Goal: Task Accomplishment & Management: Complete application form

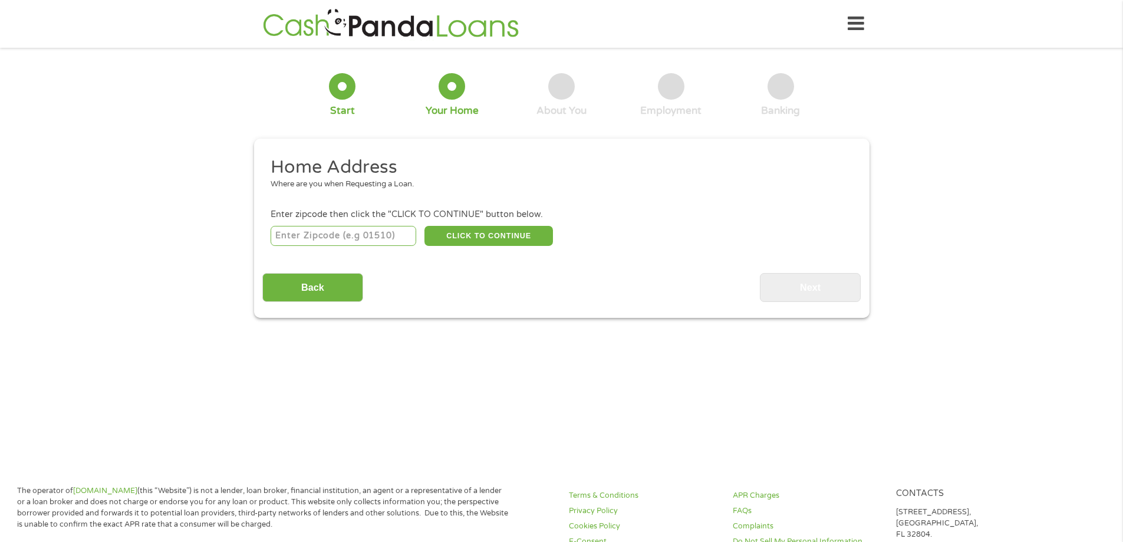
click at [308, 237] on input "number" at bounding box center [344, 236] width 146 height 20
type input "75071"
select select "[US_STATE]"
click at [475, 239] on button "CLICK TO CONTINUE" at bounding box center [489, 236] width 129 height 20
type input "75071"
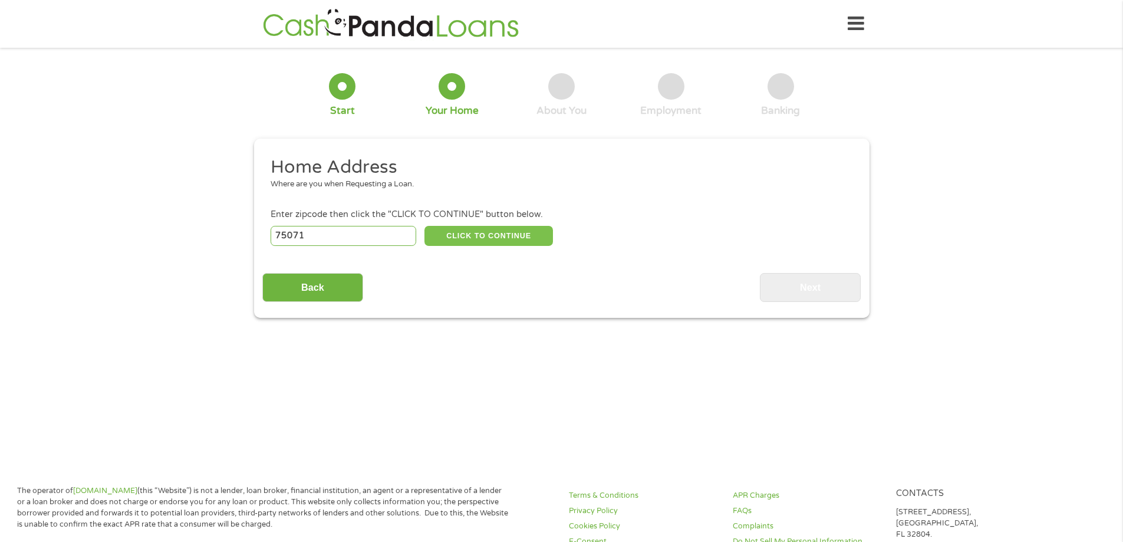
type input "[PERSON_NAME]"
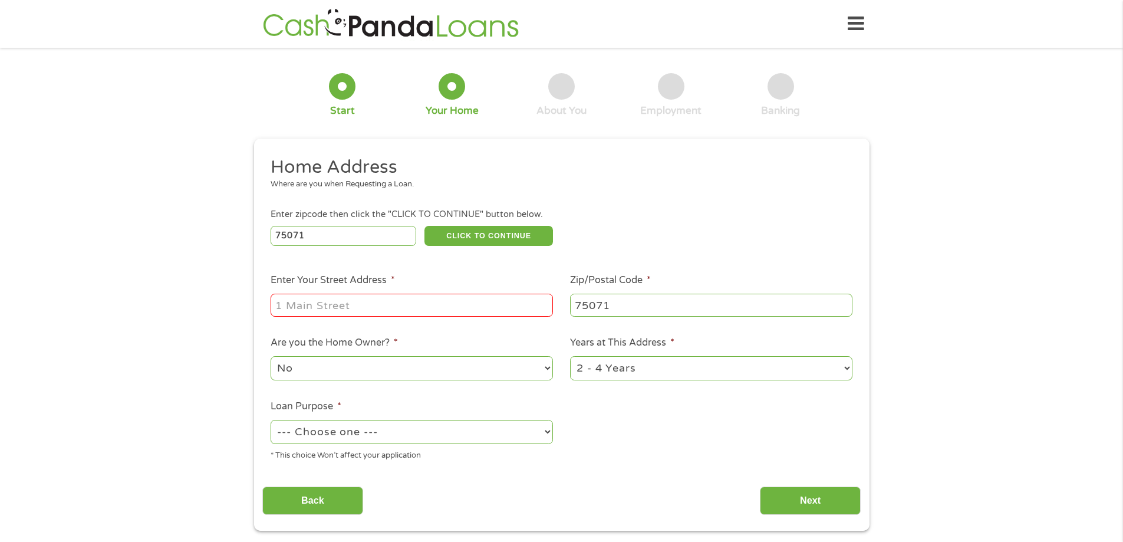
click at [425, 297] on input "Enter Your Street Address *" at bounding box center [412, 305] width 282 height 22
type input "[STREET_ADDRESS]"
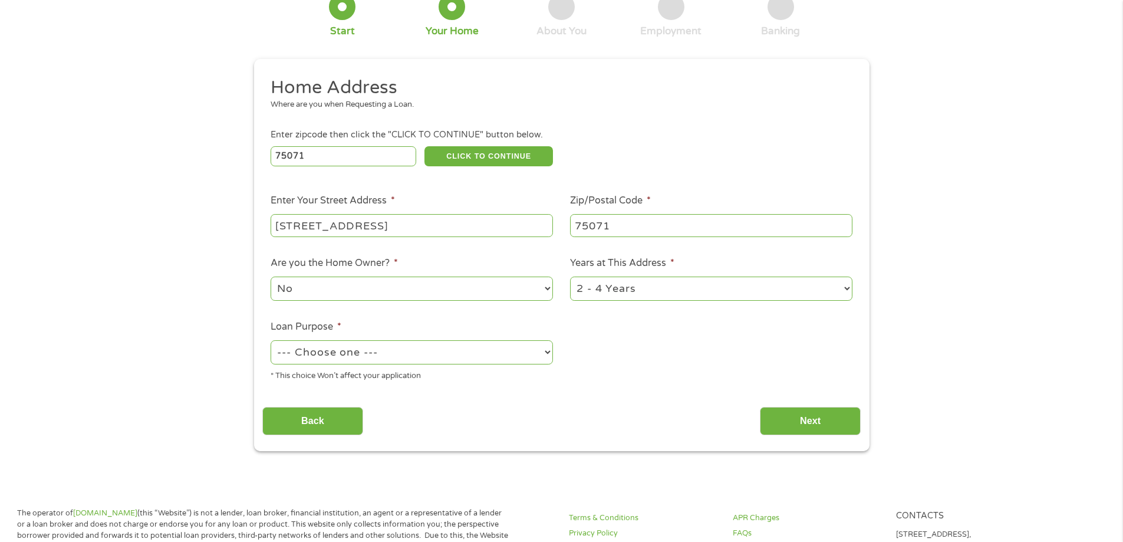
scroll to position [118, 0]
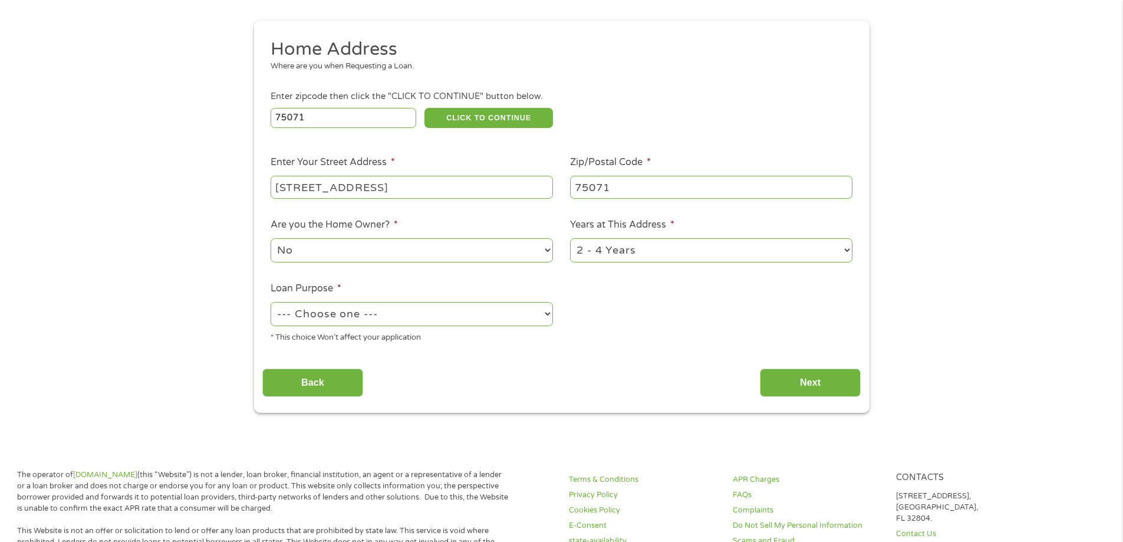
click at [441, 252] on select "No Yes" at bounding box center [412, 250] width 282 height 24
select select "yes"
click at [271, 238] on select "No Yes" at bounding box center [412, 250] width 282 height 24
click at [353, 315] on select "--- Choose one --- Pay Bills Debt Consolidation Home Improvement Major Purchase…" at bounding box center [412, 314] width 282 height 24
select select "other"
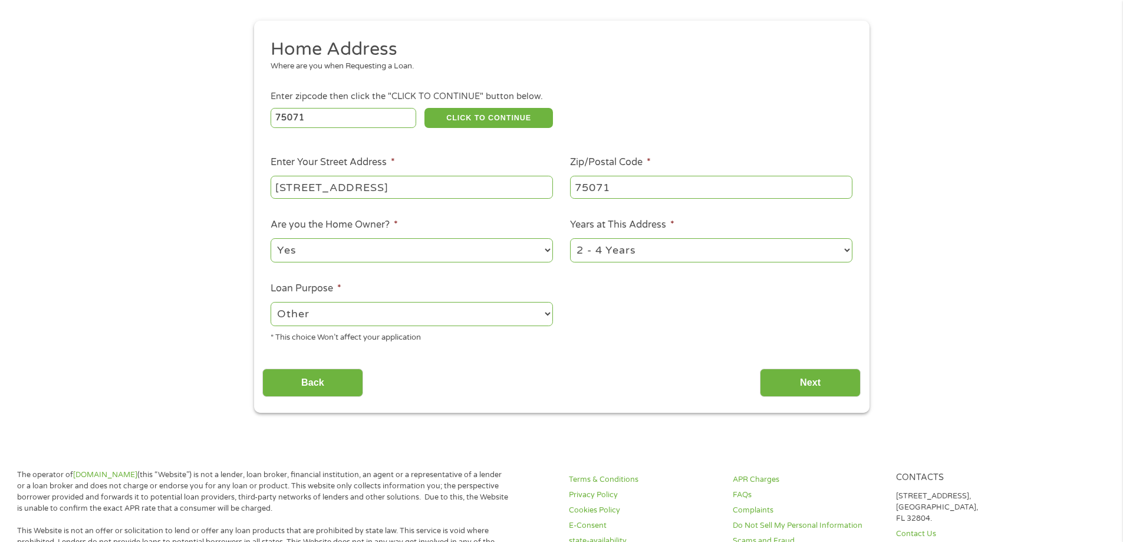
click at [271, 302] on select "--- Choose one --- Pay Bills Debt Consolidation Home Improvement Major Purchase…" at bounding box center [412, 314] width 282 height 24
click at [326, 254] on select "No Yes" at bounding box center [412, 250] width 282 height 24
select select "no"
click at [271, 238] on select "No Yes" at bounding box center [412, 250] width 282 height 24
click at [795, 373] on input "Next" at bounding box center [810, 383] width 101 height 29
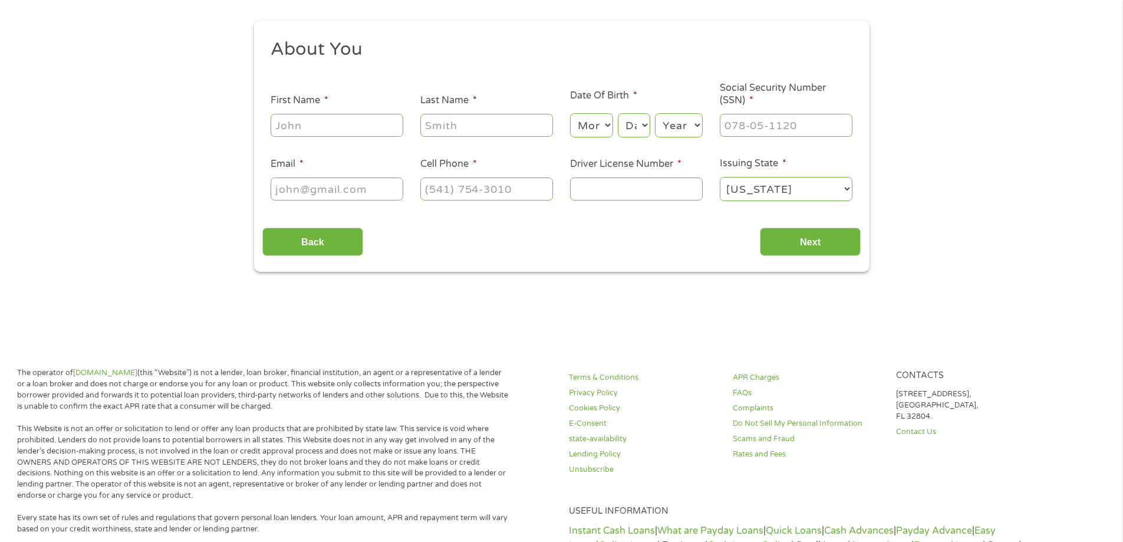
scroll to position [0, 0]
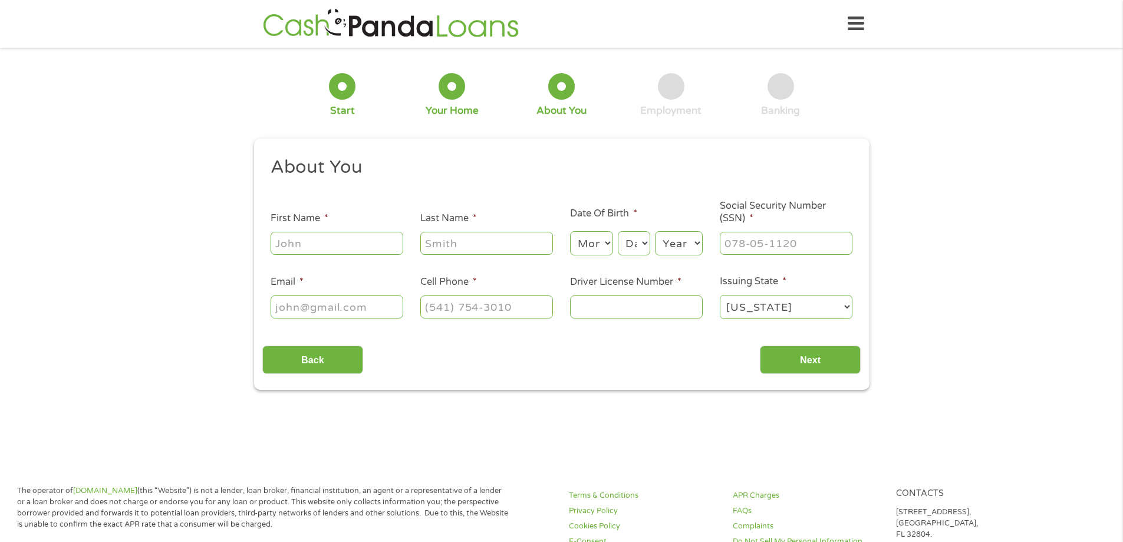
click at [339, 244] on input "First Name *" at bounding box center [337, 243] width 133 height 22
type input "[PERSON_NAME]"
type input "Valentine"
type input "[EMAIL_ADDRESS][DOMAIN_NAME]"
type input "[PHONE_NUMBER]"
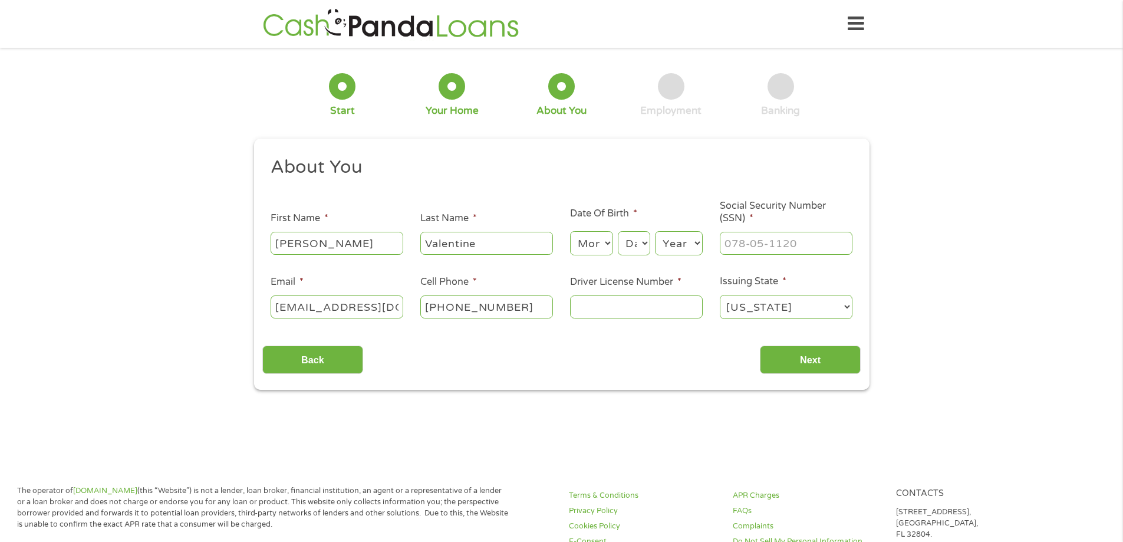
click at [599, 310] on input "Driver License Number *" at bounding box center [636, 306] width 133 height 22
click at [734, 419] on main "1 Start 2 Your Home 3 About You 4 Employment 5 Banking 6 This field is hidden w…" at bounding box center [561, 255] width 1123 height 398
click at [609, 308] on input "Driver License Number *" at bounding box center [636, 306] width 133 height 22
click at [595, 242] on select "Month 1 2 3 4 5 6 7 8 9 10 11 12" at bounding box center [591, 243] width 43 height 24
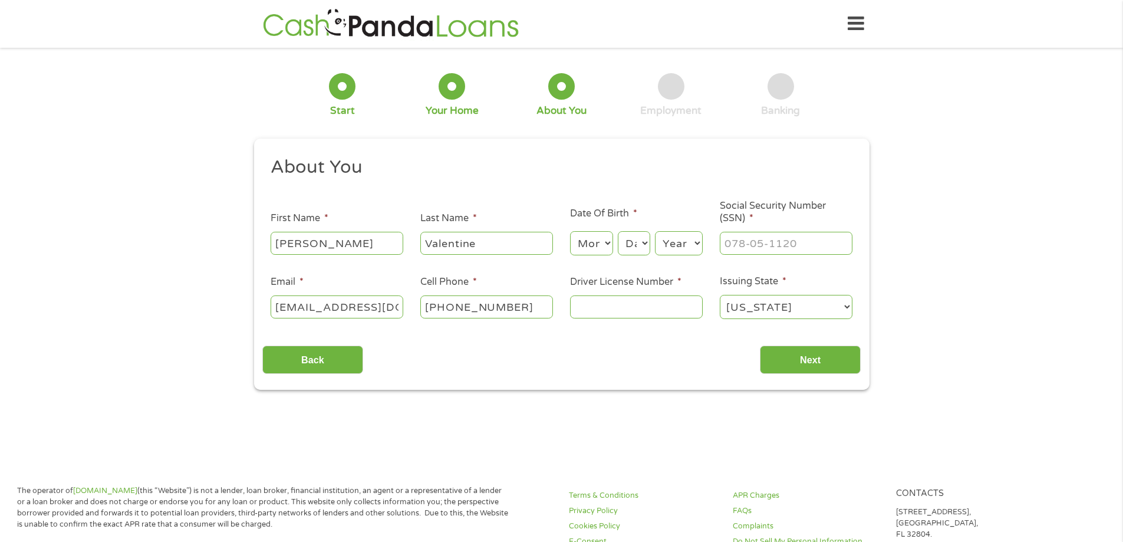
select select "12"
click at [570, 231] on select "Month 1 2 3 4 5 6 7 8 9 10 11 12" at bounding box center [591, 243] width 43 height 24
click at [629, 245] on select "Day 1 2 3 4 5 6 7 8 9 10 11 12 13 14 15 16 17 18 19 20 21 22 23 24 25 26 27 28 …" at bounding box center [634, 243] width 32 height 24
select select "21"
click at [618, 231] on select "Day 1 2 3 4 5 6 7 8 9 10 11 12 13 14 15 16 17 18 19 20 21 22 23 24 25 26 27 28 …" at bounding box center [634, 243] width 32 height 24
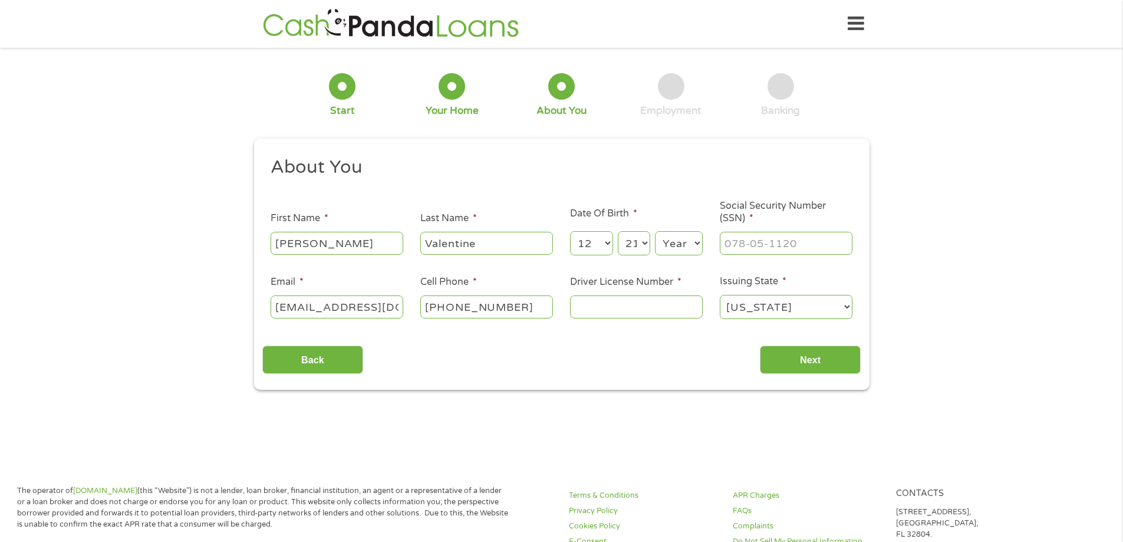
click at [676, 244] on select "Year [DATE] 2006 2005 2004 2003 2002 2001 2000 1999 1998 1997 1996 1995 1994 19…" at bounding box center [679, 243] width 48 height 24
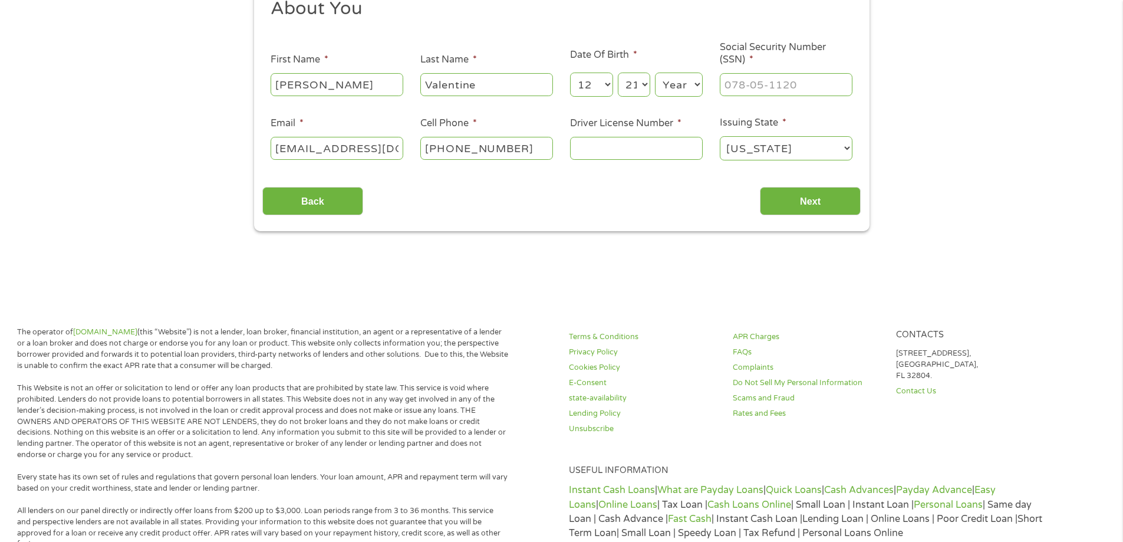
scroll to position [177, 0]
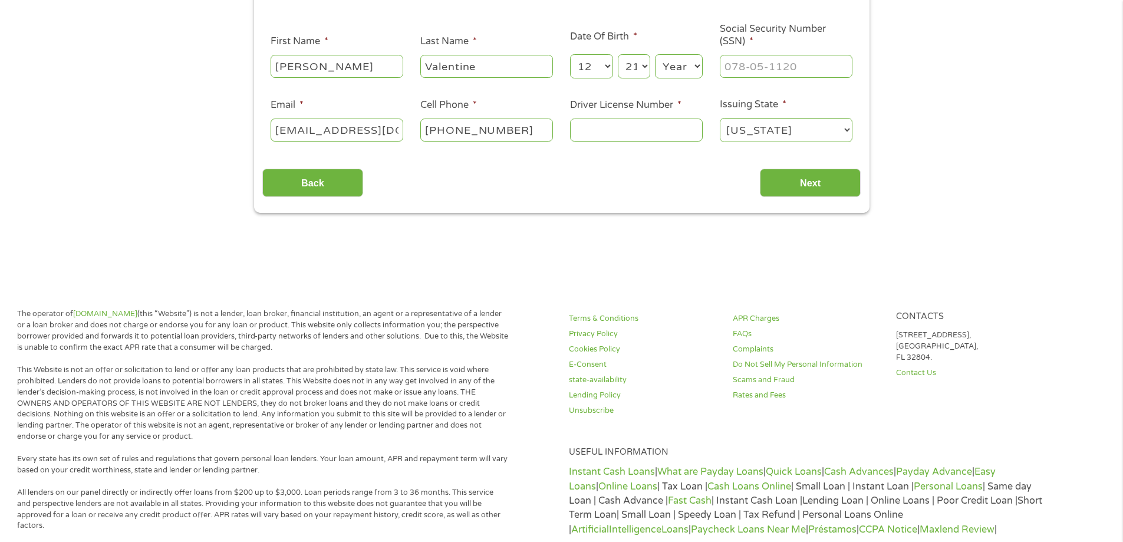
click at [674, 71] on select "Year [DATE] 2006 2005 2004 2003 2002 2001 2000 1999 1998 1997 1996 1995 1994 19…" at bounding box center [679, 66] width 48 height 24
select select "1968"
click at [655, 54] on select "Year [DATE] 2006 2005 2004 2003 2002 2001 2000 1999 1998 1997 1996 1995 1994 19…" at bounding box center [679, 66] width 48 height 24
click at [605, 133] on input "Driver License Number *" at bounding box center [636, 130] width 133 height 22
click at [738, 71] on input "___-__-____" at bounding box center [786, 66] width 133 height 22
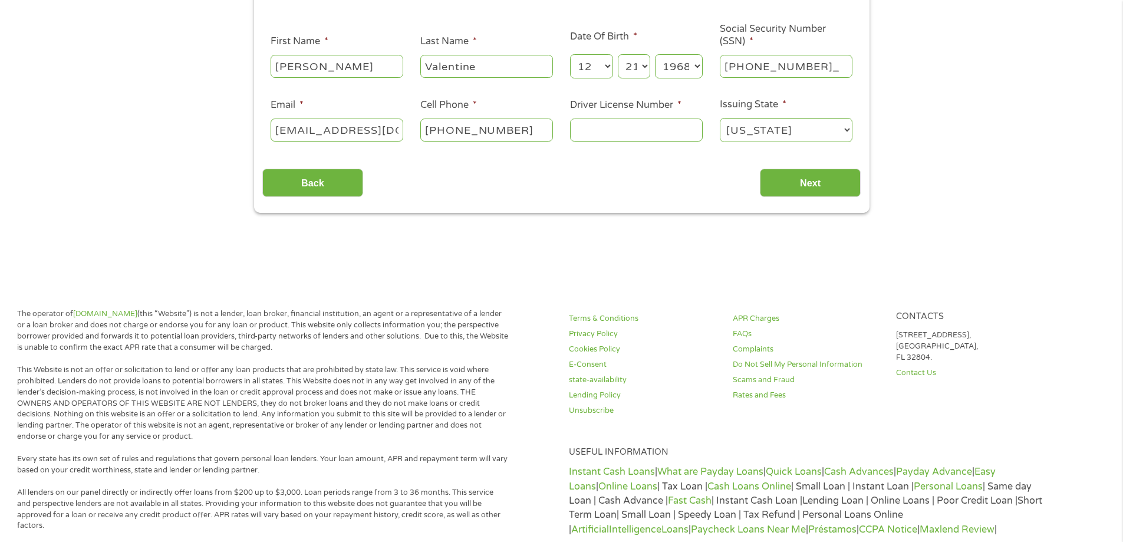
type input "536-76-0588"
click at [627, 124] on input "Driver License Number *" at bounding box center [636, 130] width 133 height 22
type input "WDL3RB12063B"
click at [778, 183] on input "Next" at bounding box center [810, 183] width 101 height 29
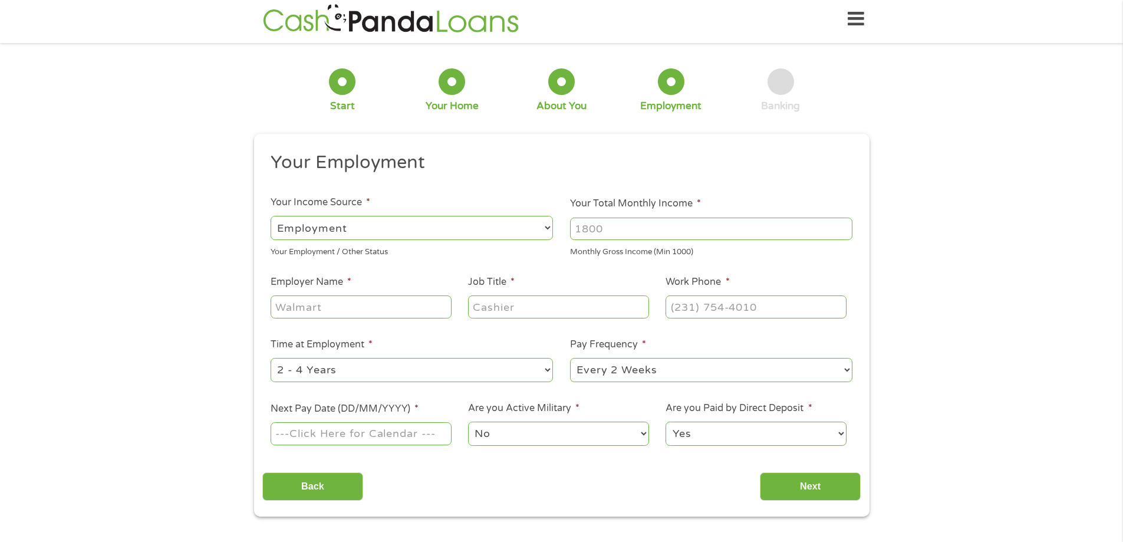
scroll to position [0, 0]
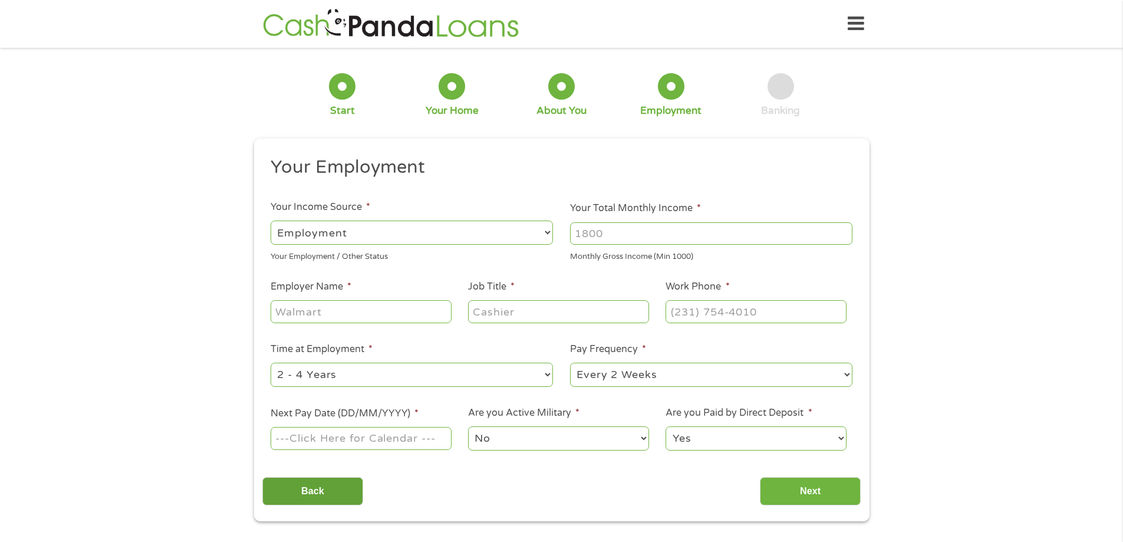
click at [304, 493] on input "Back" at bounding box center [312, 491] width 101 height 29
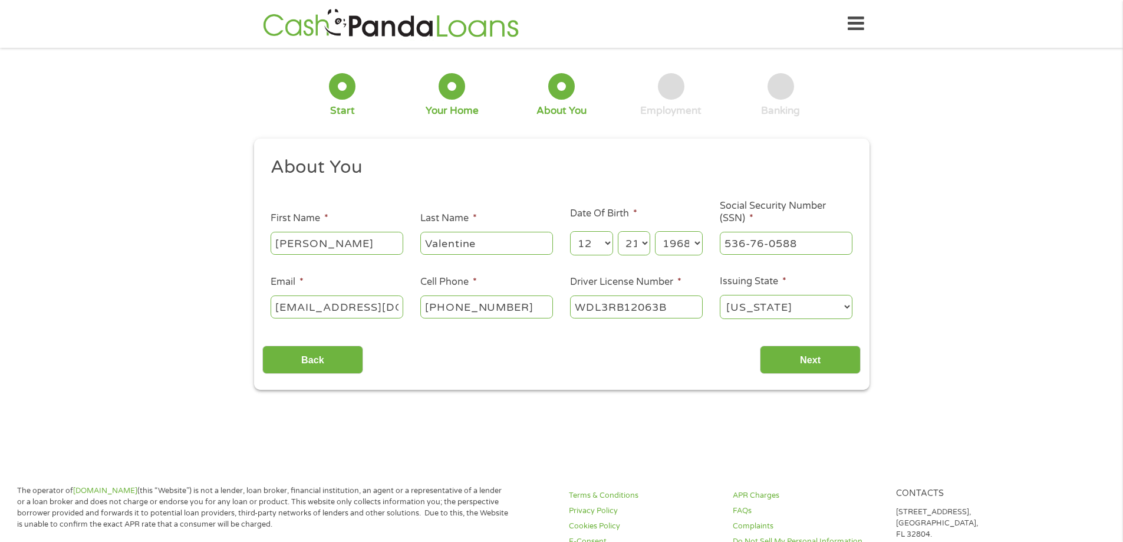
scroll to position [5, 5]
click at [741, 310] on select "[US_STATE] [US_STATE] [US_STATE] [US_STATE] [US_STATE] [US_STATE] [US_STATE] [U…" at bounding box center [786, 307] width 133 height 24
select select "[US_STATE]"
click at [720, 295] on select "[US_STATE] [US_STATE] [US_STATE] [US_STATE] [US_STATE] [US_STATE] [US_STATE] [U…" at bounding box center [786, 307] width 133 height 24
click at [777, 364] on input "Next" at bounding box center [810, 360] width 101 height 29
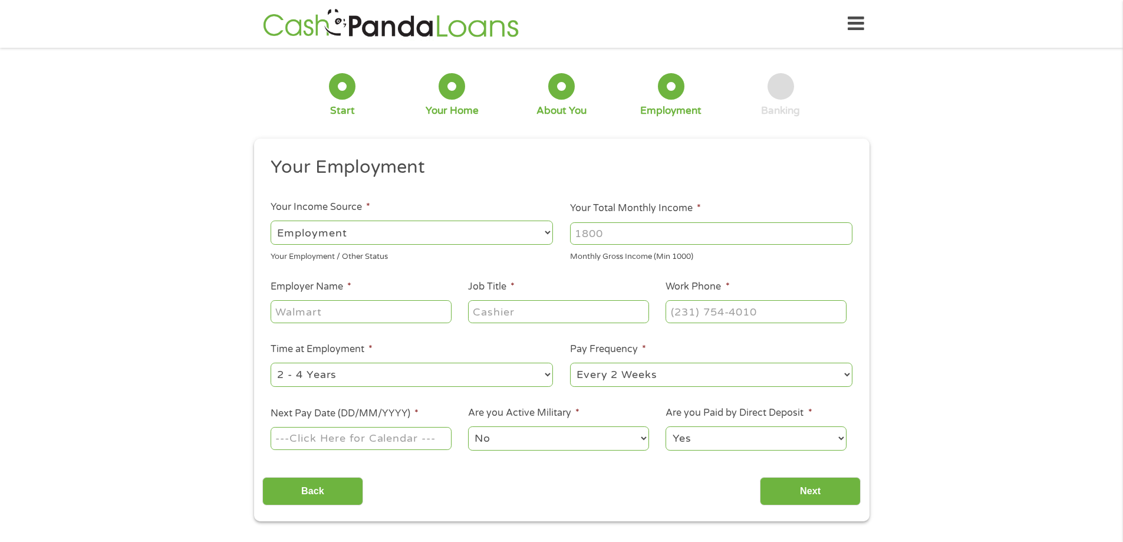
click at [619, 235] on input "Your Total Monthly Income *" at bounding box center [711, 233] width 282 height 22
type input "3800"
click at [297, 309] on input "Employer Name *" at bounding box center [361, 311] width 180 height 22
click at [331, 309] on input "Employer Name *" at bounding box center [361, 311] width 180 height 22
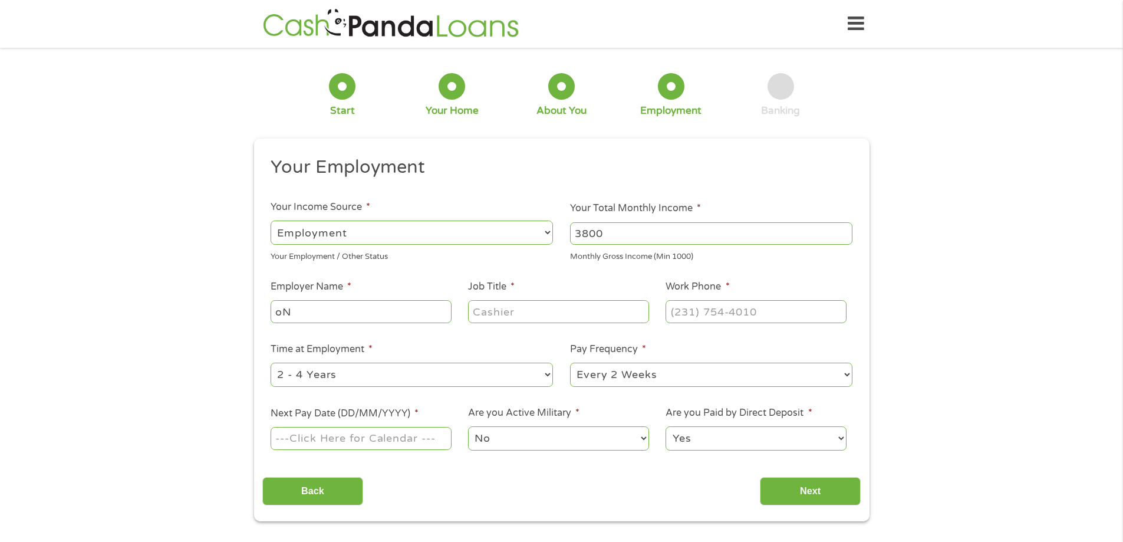
type input "o"
type input "Onin Staffing"
click at [476, 315] on input "Job Title *" at bounding box center [558, 311] width 180 height 22
type input "Medical Assistant"
click at [680, 312] on input "(___) ___-____" at bounding box center [756, 311] width 180 height 22
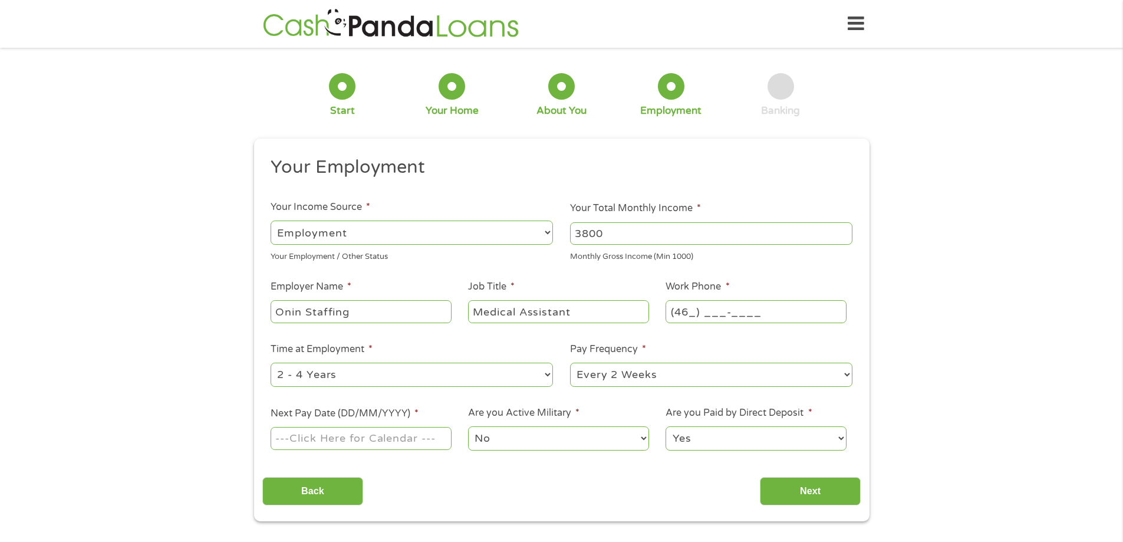
type input "(469) ___-____"
click at [339, 374] on select "--- Choose one --- 1 Year or less 1 - 2 Years 2 - 4 Years Over 4 Years" at bounding box center [412, 375] width 282 height 24
click at [599, 374] on select "--- Choose one --- Every 2 Weeks Every Week Monthly Semi-Monthly" at bounding box center [711, 375] width 282 height 24
click at [553, 395] on ul "Your Employment Your Income Source * --- Choose one --- Employment [DEMOGRAPHIC…" at bounding box center [561, 308] width 599 height 305
click at [580, 375] on select "--- Choose one --- Every 2 Weeks Every Week Monthly Semi-Monthly" at bounding box center [711, 375] width 282 height 24
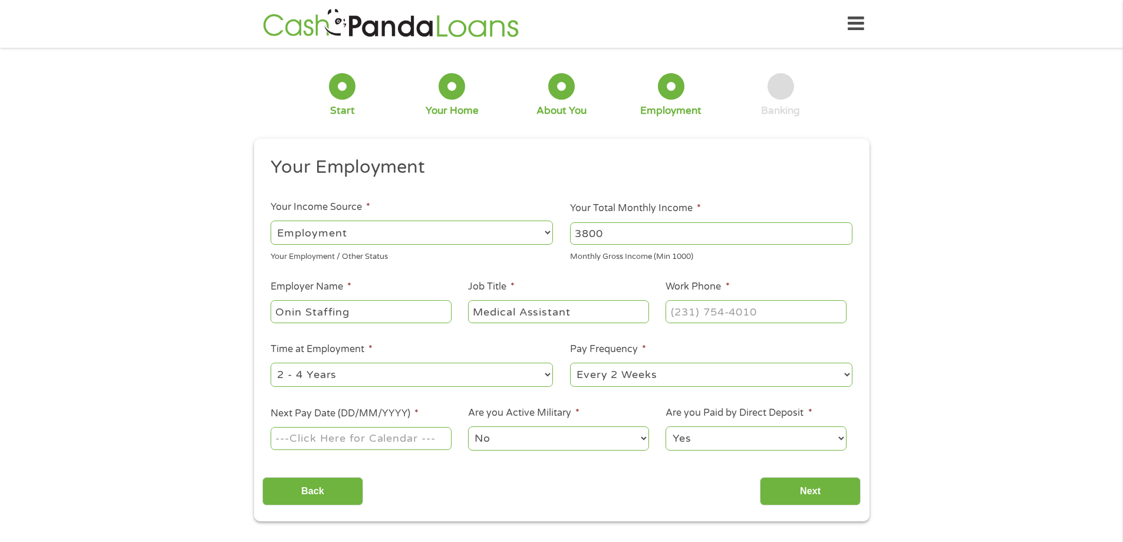
select select "weekly"
click at [570, 363] on select "--- Choose one --- Every 2 Weeks Every Week Monthly Semi-Monthly" at bounding box center [711, 375] width 282 height 24
click at [393, 443] on input "Next Pay Date (DD/MM/YYYY) *" at bounding box center [361, 438] width 180 height 22
type input "[DATE]"
click at [533, 437] on select "No Yes" at bounding box center [558, 438] width 180 height 24
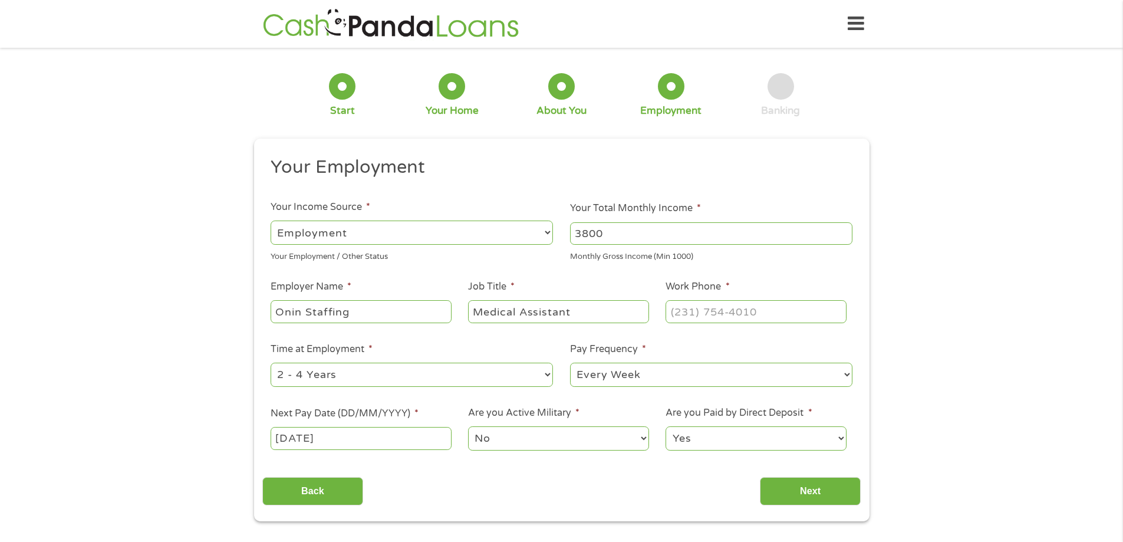
drag, startPoint x: 671, startPoint y: 465, endPoint x: 678, endPoint y: 465, distance: 7.7
click at [674, 467] on div "Your Employment Your Income Source * --- Choose one --- Employment [DEMOGRAPHIC…" at bounding box center [561, 331] width 599 height 350
click at [688, 441] on select "Yes No" at bounding box center [756, 438] width 180 height 24
click at [304, 443] on input "[DATE]" at bounding box center [361, 438] width 180 height 22
click at [441, 491] on div "Back Next" at bounding box center [561, 486] width 599 height 37
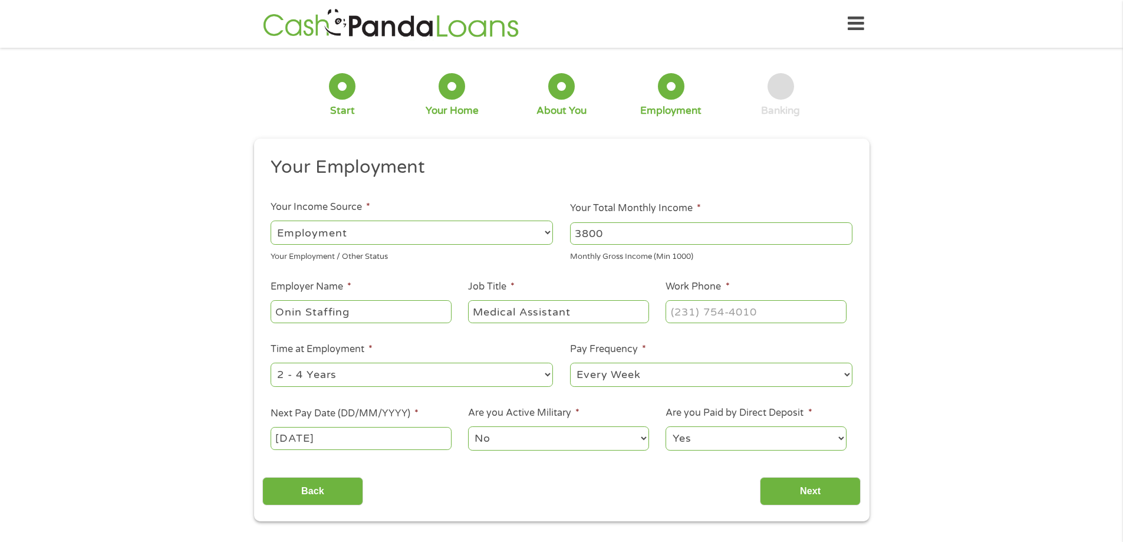
type input "(___) ___-____"
click at [719, 320] on input "(___) ___-____" at bounding box center [756, 311] width 180 height 22
type input "(469) ___-____"
drag, startPoint x: 729, startPoint y: 316, endPoint x: 644, endPoint y: 303, distance: 85.9
click at [644, 303] on ul "Your Employment Your Income Source * --- Choose one --- Employment [DEMOGRAPHIC…" at bounding box center [561, 308] width 599 height 305
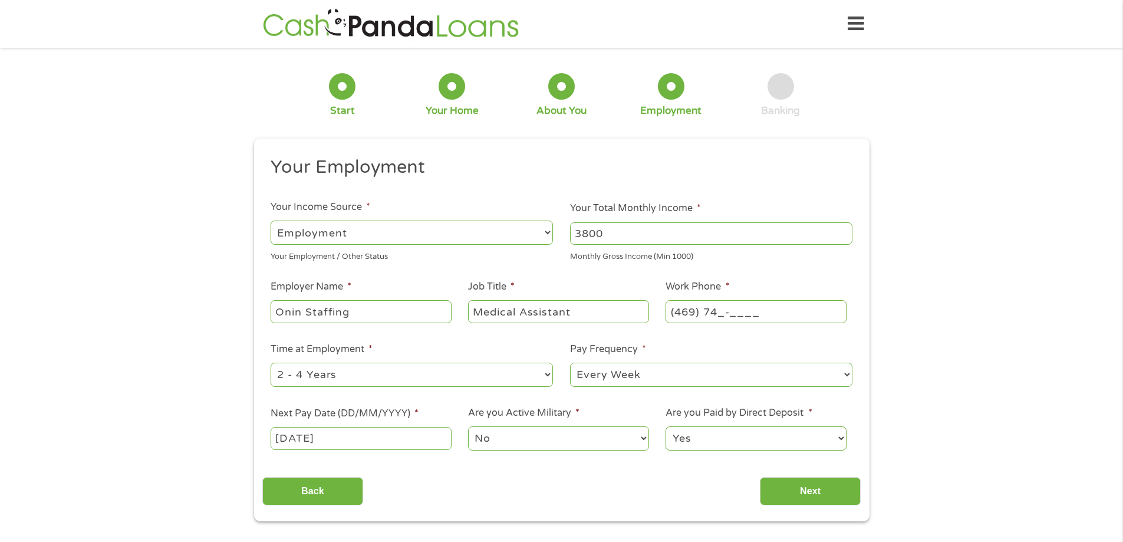
type input "(469) 745-____"
type input "[PHONE_NUMBER]"
click at [783, 488] on input "Next" at bounding box center [810, 491] width 101 height 29
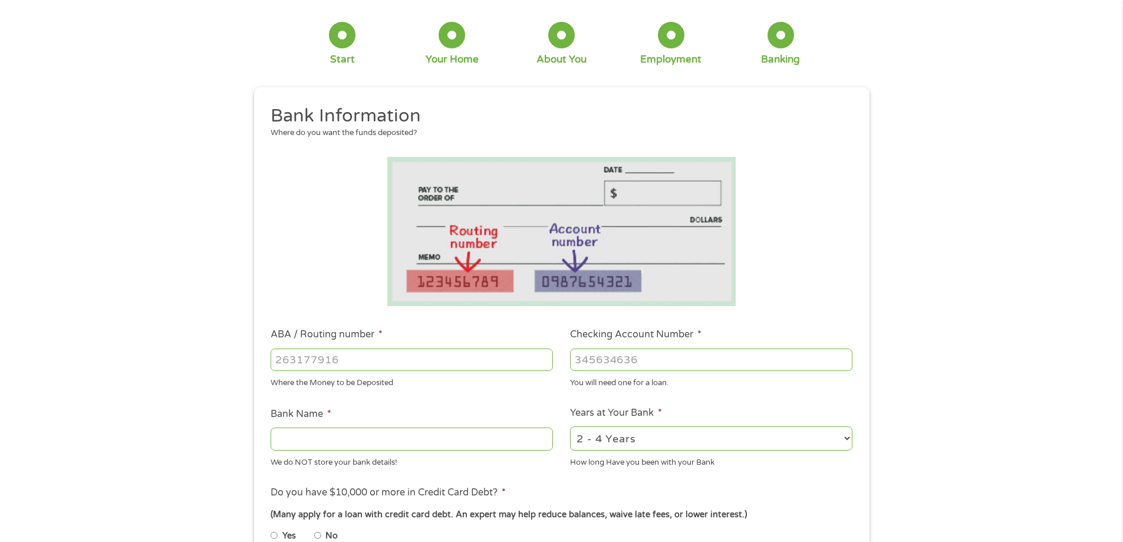
scroll to position [177, 0]
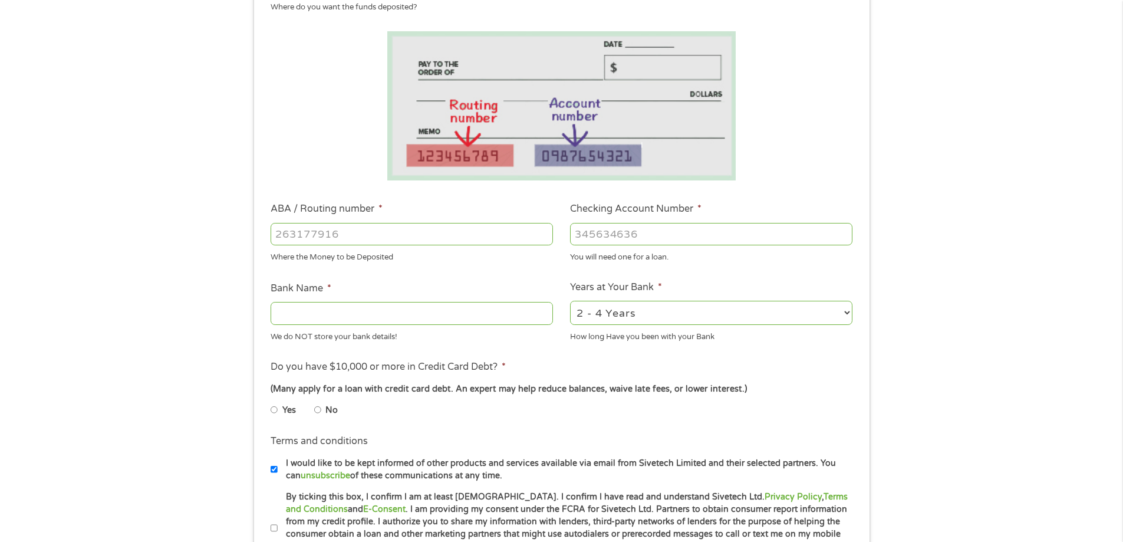
click at [352, 234] on input "ABA / Routing number *" at bounding box center [412, 234] width 282 height 22
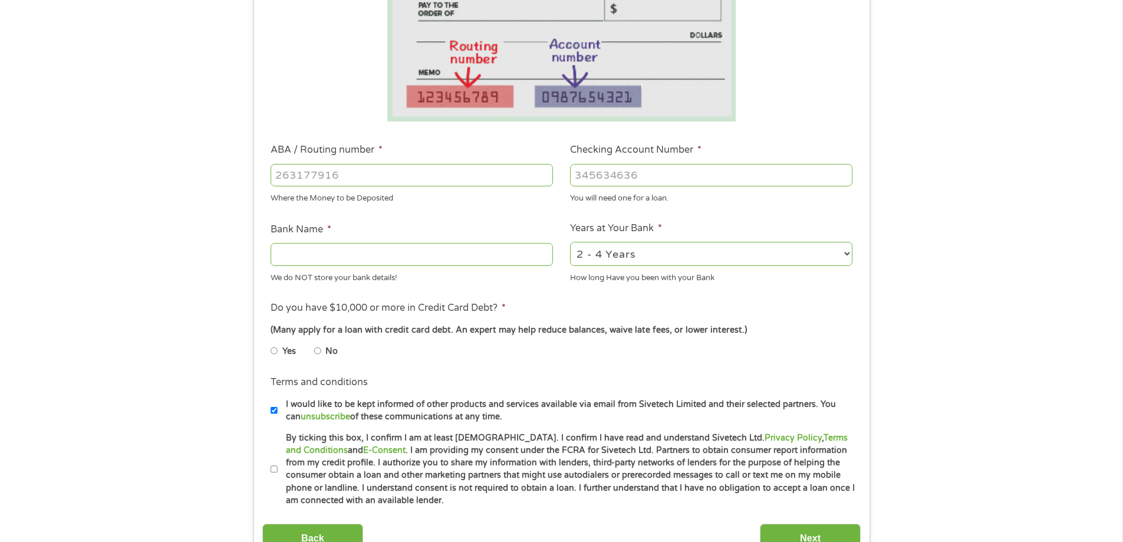
scroll to position [295, 0]
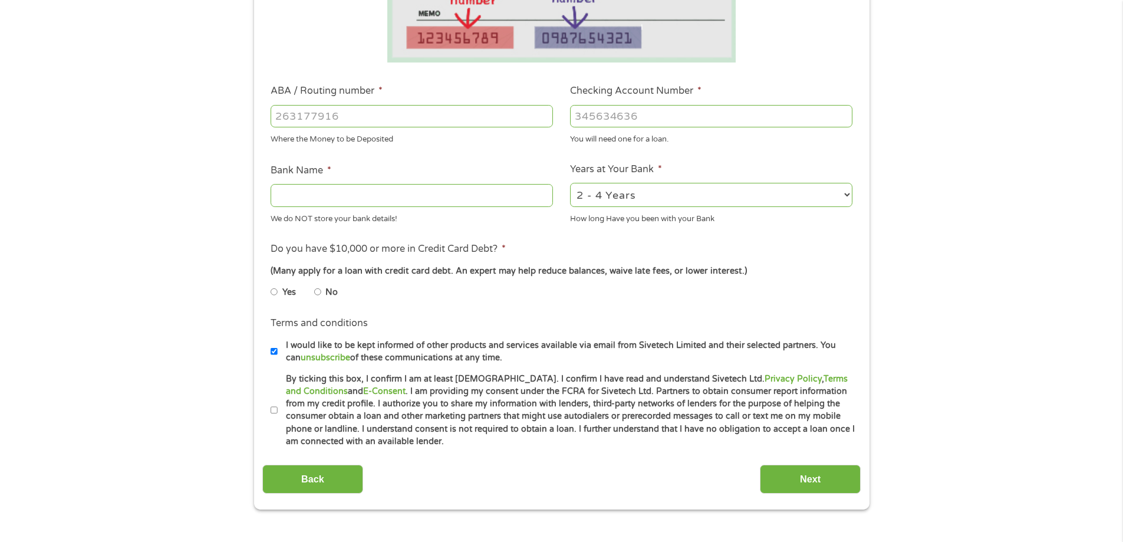
click at [318, 290] on input "No" at bounding box center [317, 291] width 7 height 19
radio input "true"
click at [277, 409] on input "By ticking this box, I confirm I am at least [DEMOGRAPHIC_DATA]. I confirm I ha…" at bounding box center [274, 410] width 7 height 19
checkbox input "true"
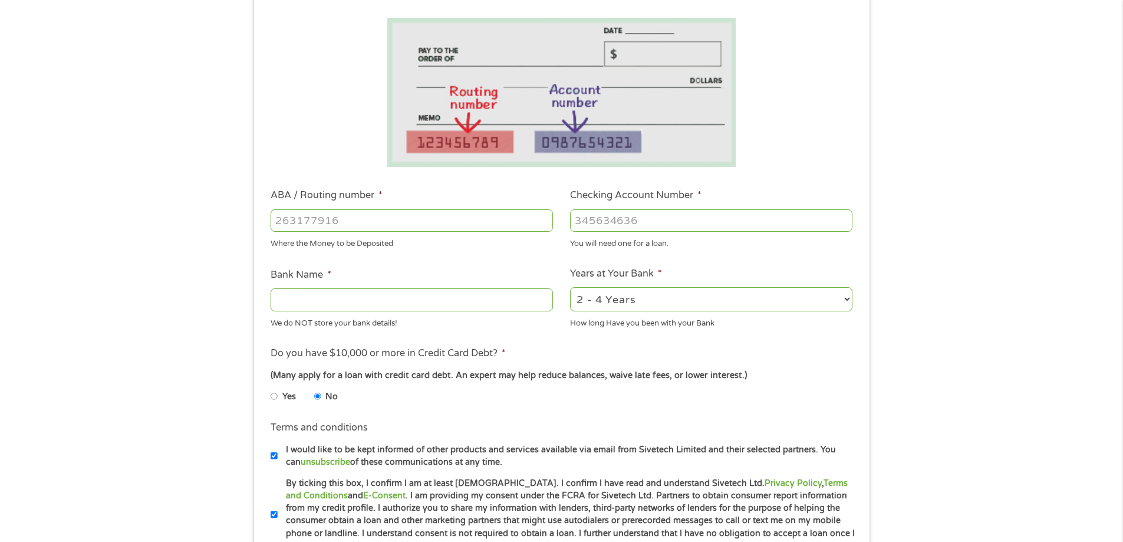
scroll to position [177, 0]
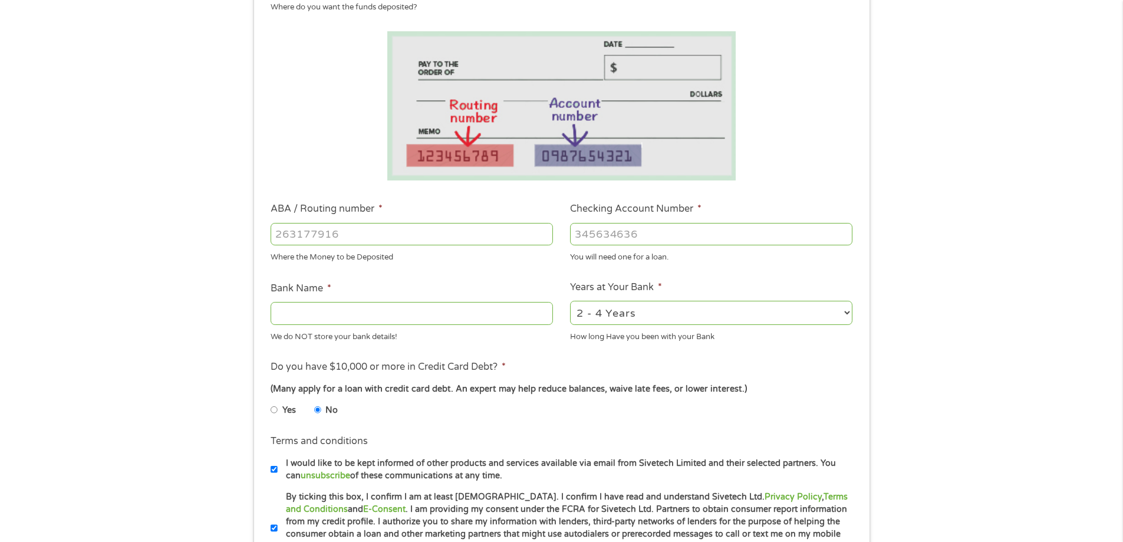
click at [595, 315] on select "2 - 4 Years 6 - 12 Months 1 - 2 Years Over 4 Years" at bounding box center [711, 313] width 282 height 24
select select "60months"
click at [570, 301] on select "2 - 4 Years 6 - 12 Months 1 - 2 Years Over 4 Years" at bounding box center [711, 313] width 282 height 24
click at [374, 313] on input "Bank Name *" at bounding box center [412, 313] width 282 height 22
type input "w"
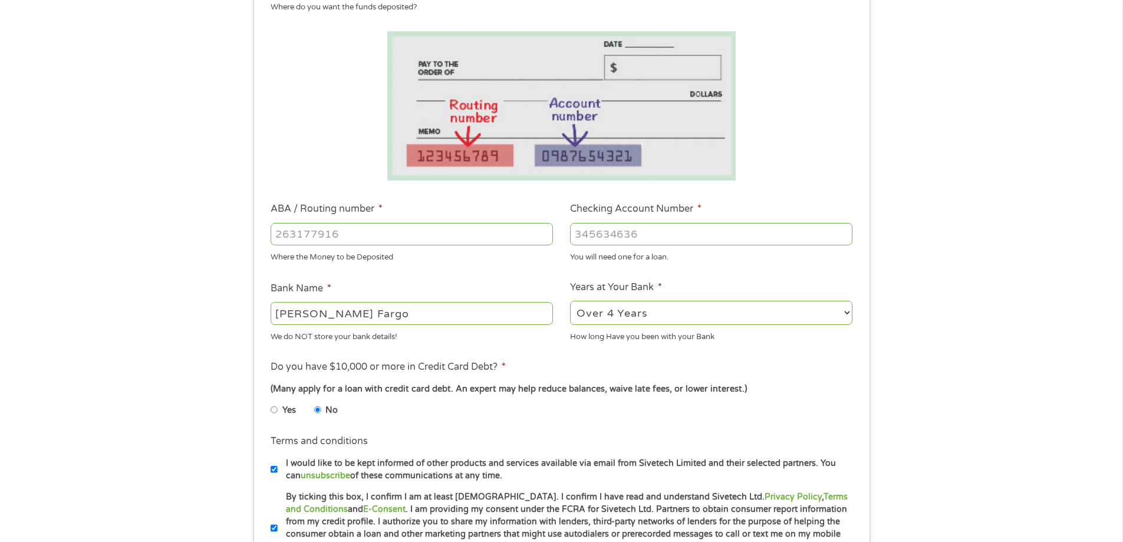
type input "[PERSON_NAME] Fargo"
click at [607, 232] on input "Checking Account Number *" at bounding box center [711, 234] width 282 height 22
click at [343, 230] on input "ABA / Routing number *" at bounding box center [412, 234] width 282 height 22
click at [340, 232] on input "ABA / Routing number *" at bounding box center [412, 234] width 282 height 22
type input "9964110127"
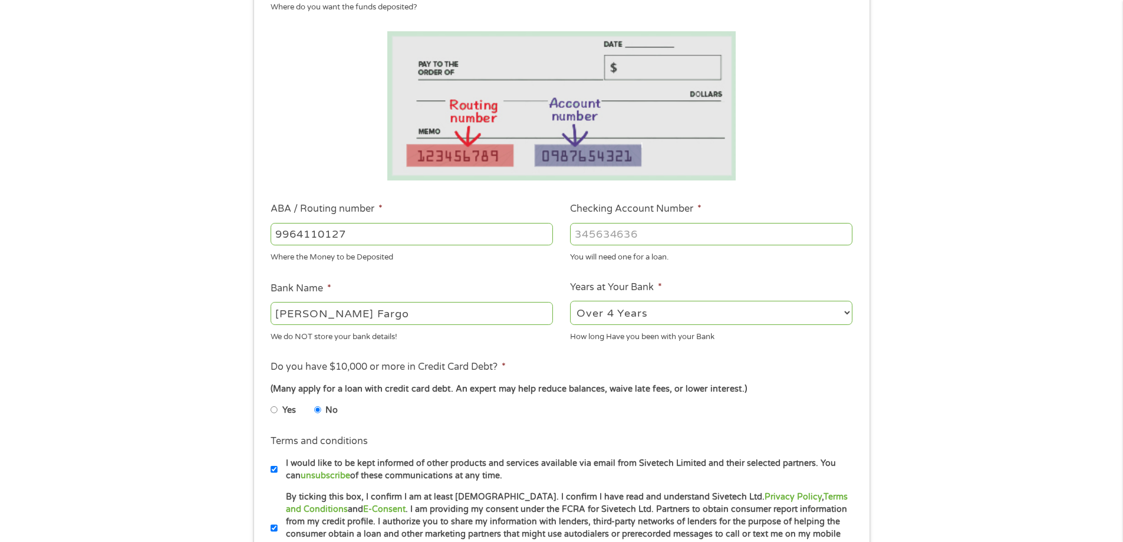
click at [643, 230] on input "Checking Account Number *" at bounding box center [711, 234] width 282 height 22
drag, startPoint x: 350, startPoint y: 232, endPoint x: 273, endPoint y: 229, distance: 77.3
click at [273, 229] on input "9964110127" at bounding box center [412, 234] width 282 height 22
click at [426, 230] on input "ABA / Routing number *" at bounding box center [412, 234] width 282 height 22
type input "9"
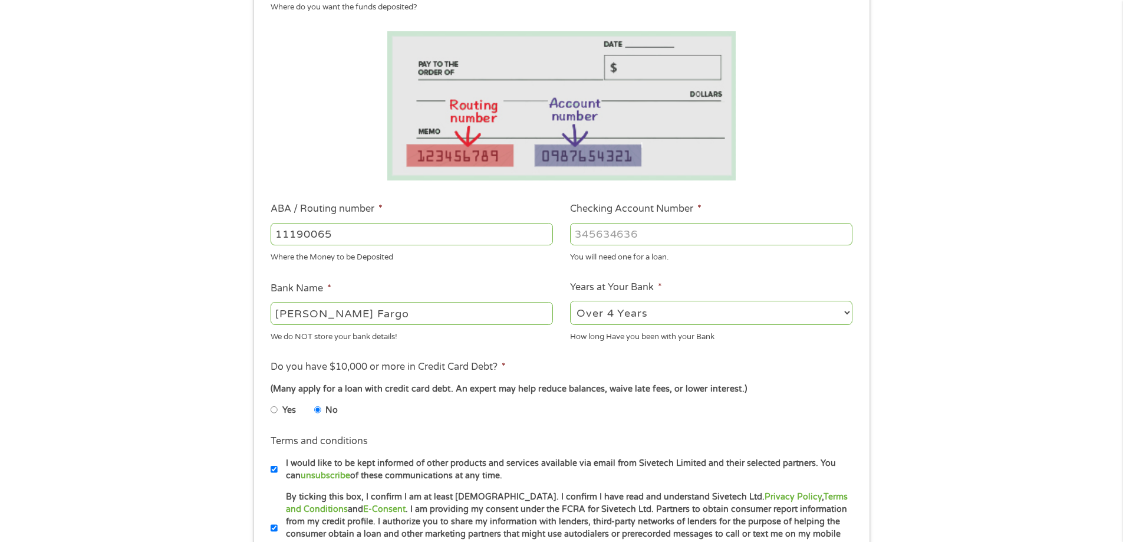
type input "111900659"
type input "[PERSON_NAME] FARGO BANK"
type input "111900659"
click at [592, 239] on input "Checking Account Number *" at bounding box center [711, 234] width 282 height 22
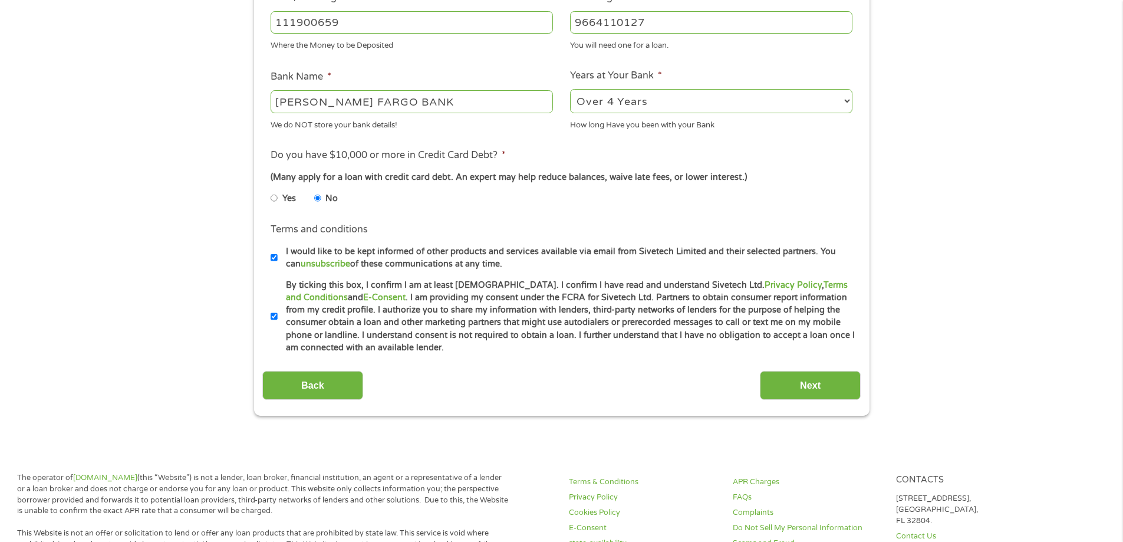
scroll to position [413, 0]
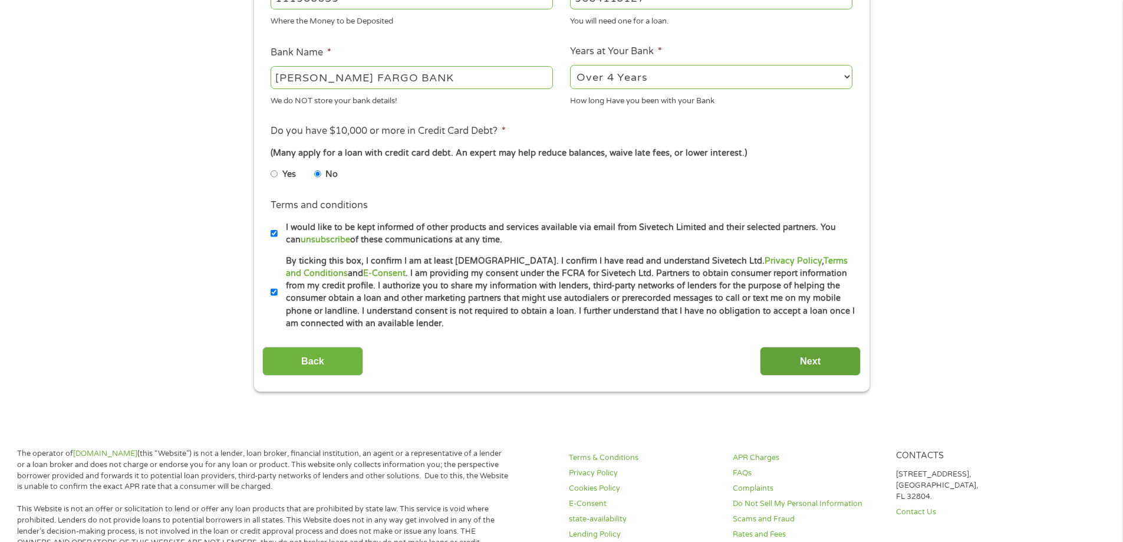
type input "9664110127"
click at [804, 359] on input "Next" at bounding box center [810, 361] width 101 height 29
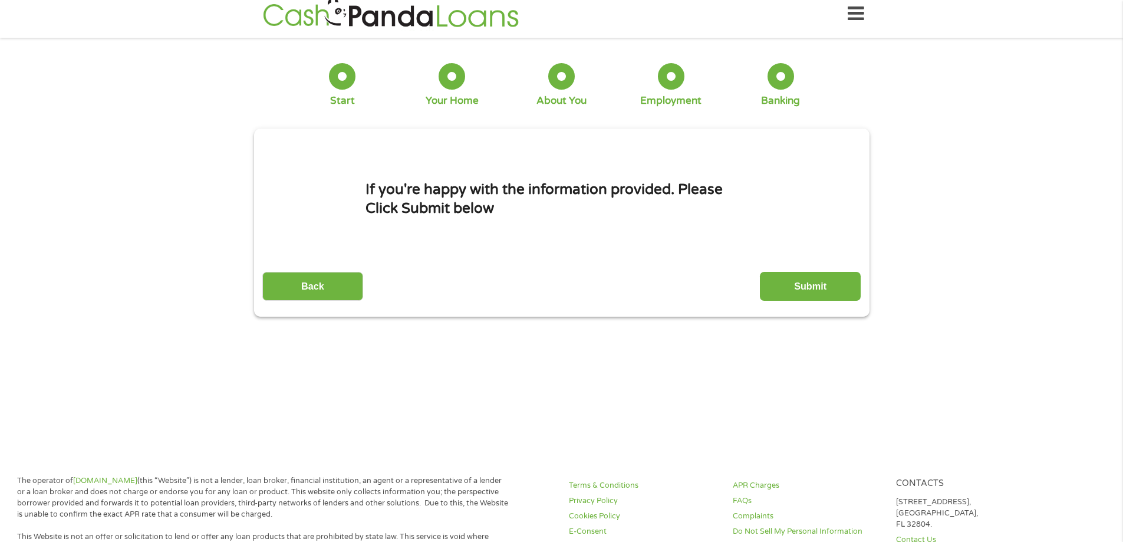
scroll to position [0, 0]
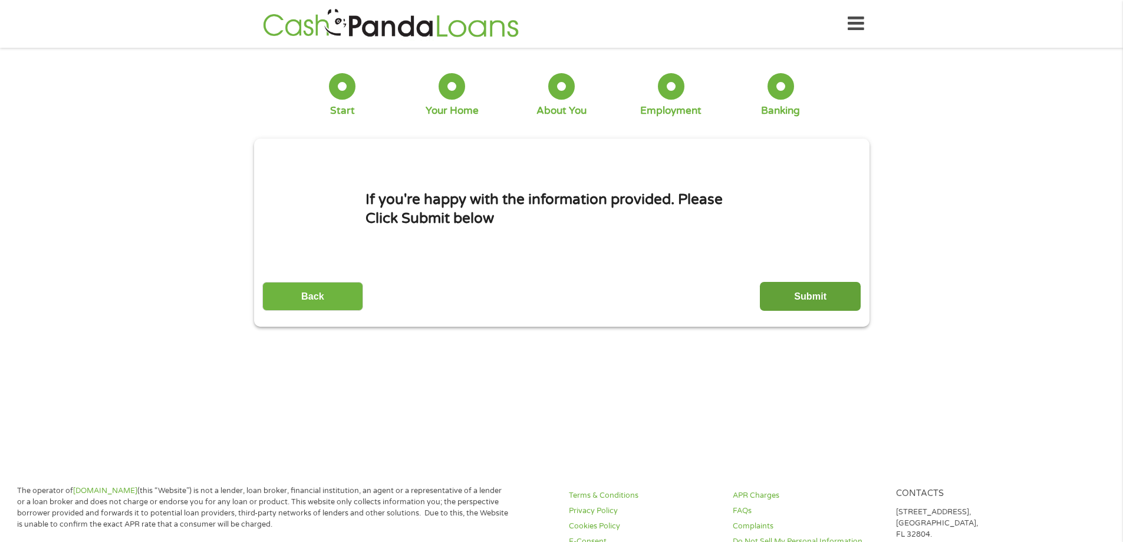
click at [796, 300] on input "Submit" at bounding box center [810, 296] width 101 height 29
